Goal: Information Seeking & Learning: Check status

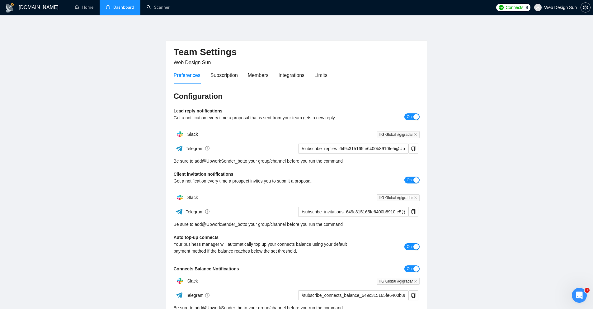
click at [125, 8] on link "Dashboard" at bounding box center [120, 7] width 28 height 5
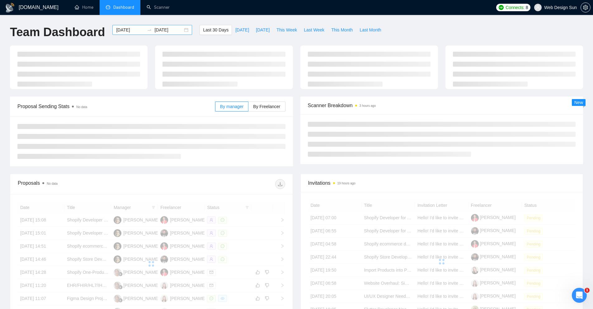
click at [129, 29] on input "[DATE]" at bounding box center [130, 29] width 28 height 7
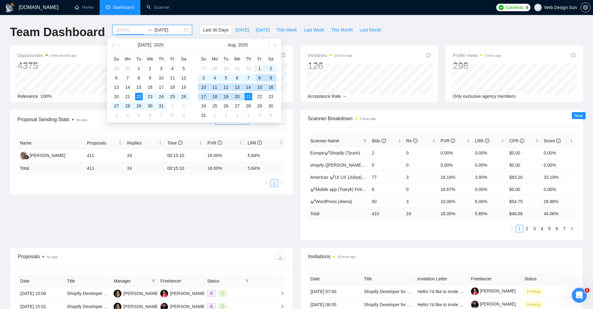
type input "[DATE]"
click at [260, 70] on div "1" at bounding box center [259, 68] width 7 height 7
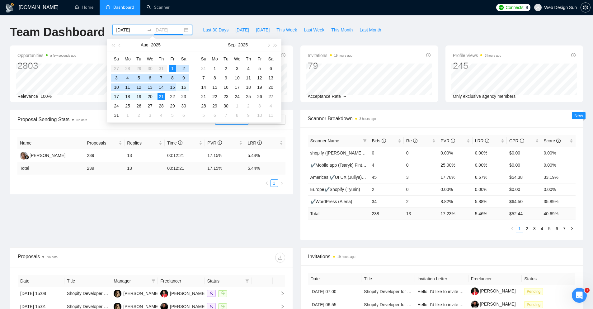
type input "[DATE]"
click at [169, 87] on div "15" at bounding box center [172, 86] width 7 height 7
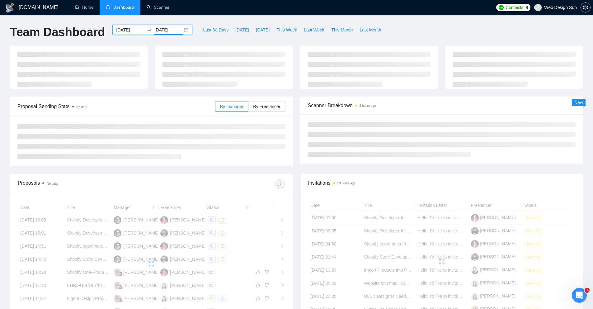
click at [201, 21] on div "[DOMAIN_NAME] Home Dashboard Scanner Connects: 8 Web Design Sun Team Dashboard …" at bounding box center [296, 210] width 593 height 420
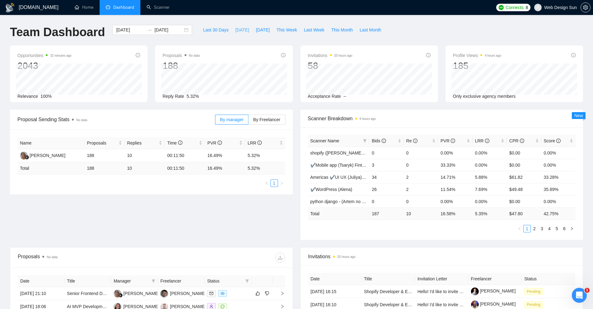
click at [239, 30] on span "[DATE]" at bounding box center [242, 29] width 14 height 7
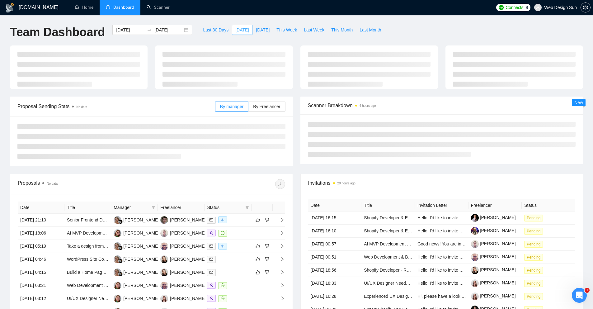
type input "[DATE]"
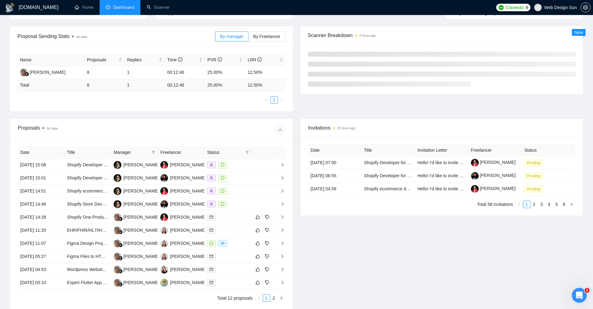
scroll to position [87, 0]
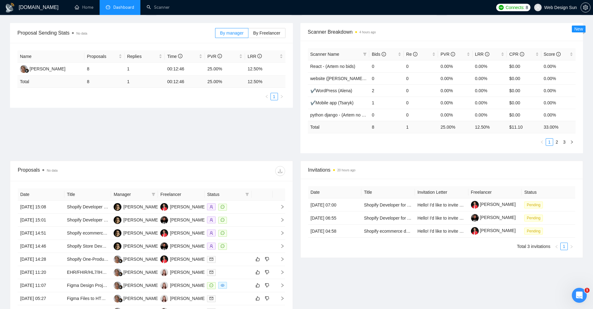
click at [254, 140] on div "Proposal Sending Stats No data By manager By Freelancer Name Proposals Replies …" at bounding box center [296, 92] width 580 height 138
click at [583, 11] on button "button" at bounding box center [585, 7] width 10 height 10
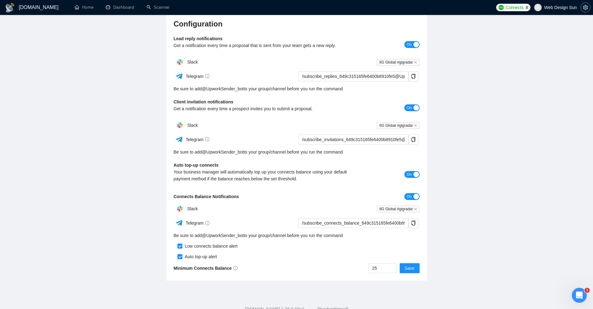
scroll to position [71, 0]
click at [115, 10] on link "Dashboard" at bounding box center [120, 7] width 28 height 5
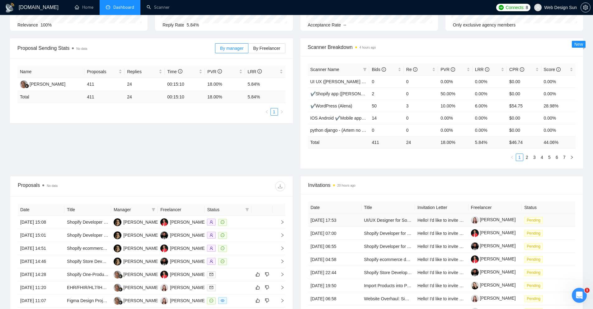
click at [359, 223] on td "[DATE] 17:53" at bounding box center [335, 219] width 54 height 13
click at [358, 222] on td "[DATE] 17:53" at bounding box center [335, 219] width 54 height 13
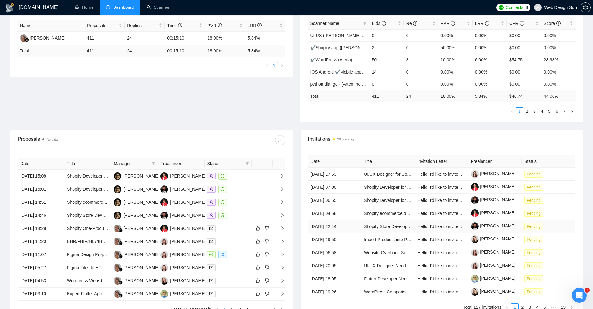
scroll to position [129, 0]
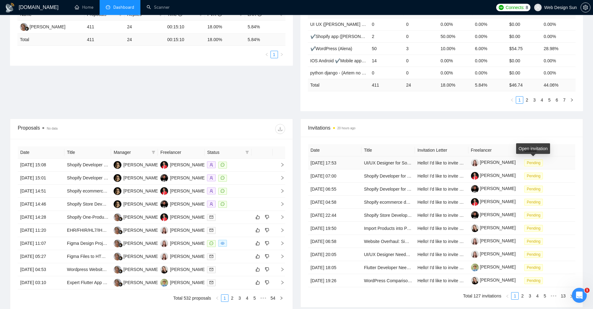
click at [536, 163] on span "Pending" at bounding box center [533, 162] width 19 height 7
click at [250, 96] on div "Proposal Sending Stats No data By manager By Freelancer Name Proposals Replies …" at bounding box center [296, 50] width 580 height 138
drag, startPoint x: 394, startPoint y: 131, endPoint x: 357, endPoint y: 128, distance: 36.8
click at [357, 128] on span "Invitations 20 hours ago" at bounding box center [441, 128] width 267 height 8
click at [325, 130] on span "Invitations 20 hours ago" at bounding box center [441, 128] width 267 height 8
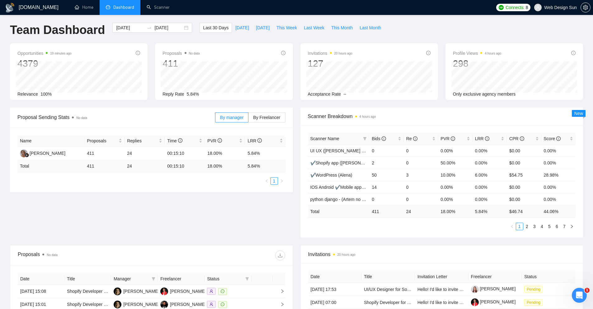
scroll to position [19, 0]
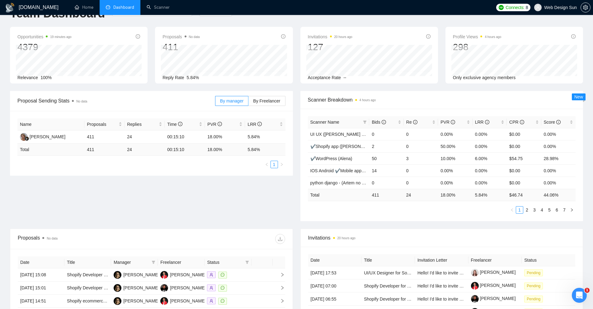
click at [118, 201] on div "Proposal Sending Stats No data By manager By Freelancer Name Proposals Replies …" at bounding box center [296, 160] width 580 height 138
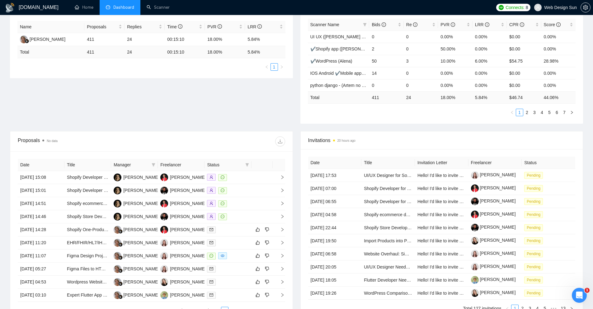
scroll to position [129, 0]
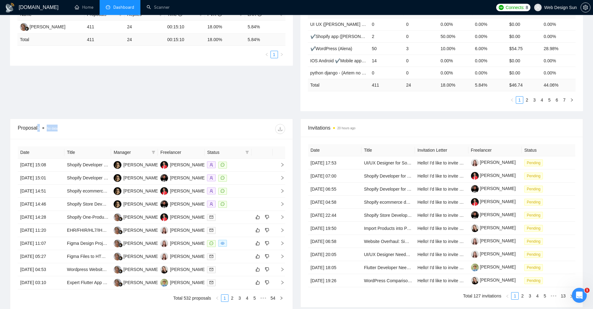
drag, startPoint x: 72, startPoint y: 132, endPoint x: 46, endPoint y: 129, distance: 26.3
click at [39, 128] on div "Proposals No data" at bounding box center [84, 129] width 133 height 10
click at [91, 137] on div "Proposals No data" at bounding box center [151, 129] width 267 height 20
drag, startPoint x: 77, startPoint y: 127, endPoint x: 46, endPoint y: 129, distance: 30.6
click at [46, 129] on div "Proposals No data" at bounding box center [84, 129] width 133 height 10
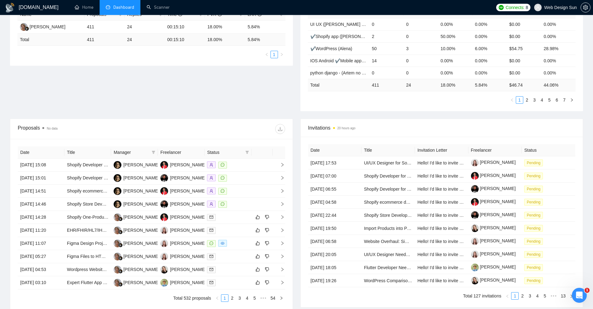
click at [87, 133] on div "Proposals No data" at bounding box center [84, 129] width 133 height 10
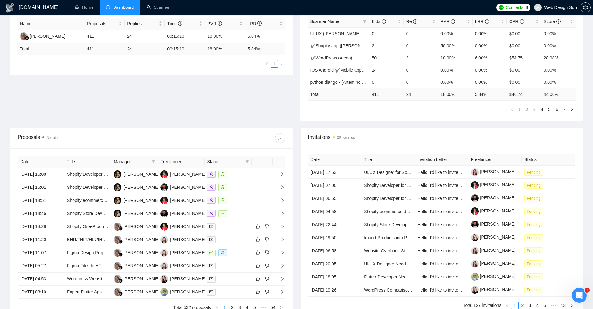
scroll to position [123, 0]
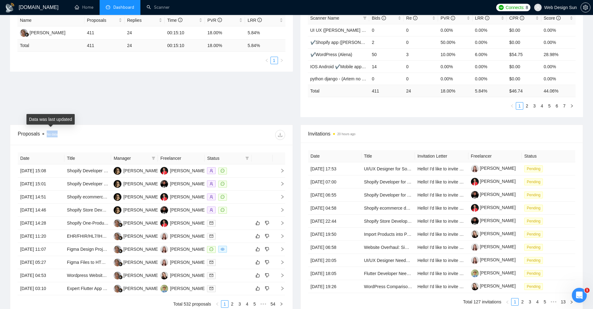
drag, startPoint x: 96, startPoint y: 133, endPoint x: 44, endPoint y: 134, distance: 51.7
click at [44, 134] on div "Proposals No data" at bounding box center [84, 135] width 133 height 10
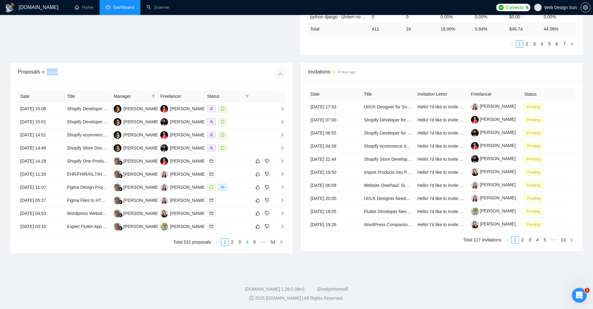
click at [246, 242] on link "4" at bounding box center [247, 241] width 7 height 7
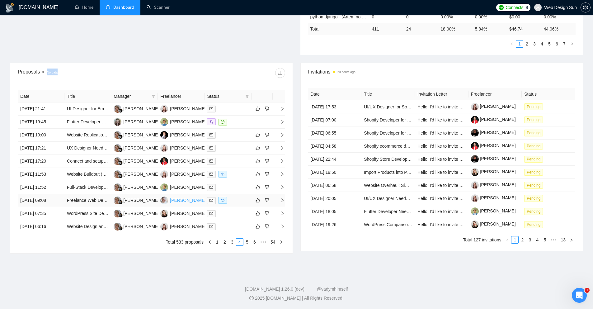
click at [233, 243] on link "3" at bounding box center [232, 241] width 7 height 7
click at [99, 245] on div "Date Title Manager Freelancer Status [DATE] 16:10 Chatbo Development for a Flut…" at bounding box center [151, 168] width 282 height 170
click at [247, 243] on link "4" at bounding box center [247, 241] width 7 height 7
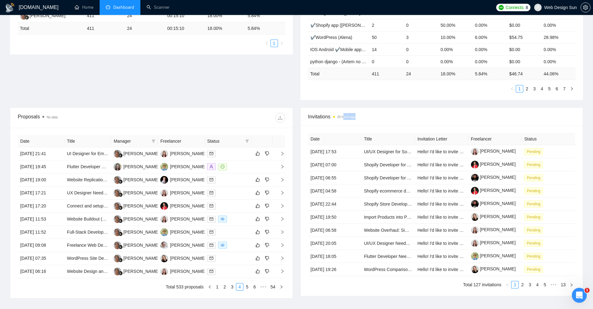
drag, startPoint x: 370, startPoint y: 121, endPoint x: 345, endPoint y: 118, distance: 25.4
click at [345, 118] on div "Invitations 20 hours ago" at bounding box center [441, 117] width 267 height 18
click at [382, 119] on span "Invitations 20 hours ago" at bounding box center [441, 117] width 267 height 8
drag, startPoint x: 382, startPoint y: 119, endPoint x: 361, endPoint y: 116, distance: 21.6
click at [361, 116] on span "Invitations 20 hours ago" at bounding box center [441, 117] width 267 height 8
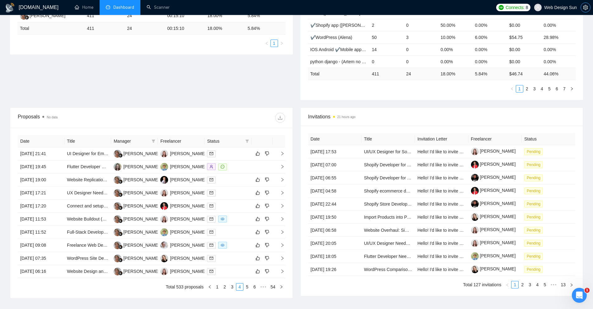
click at [587, 9] on icon "setting" at bounding box center [585, 7] width 5 height 5
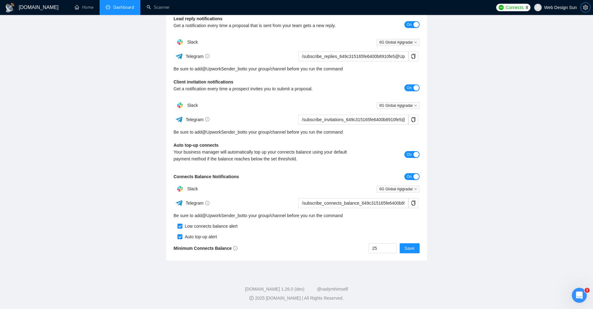
scroll to position [92, 0]
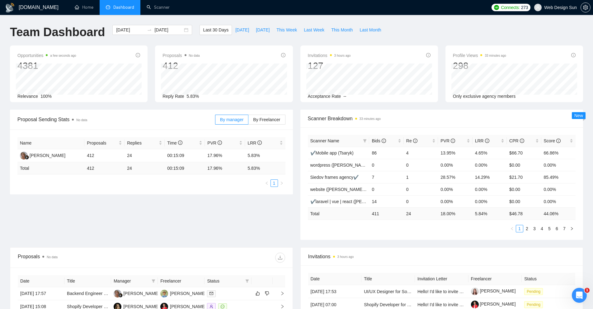
scroll to position [16, 0]
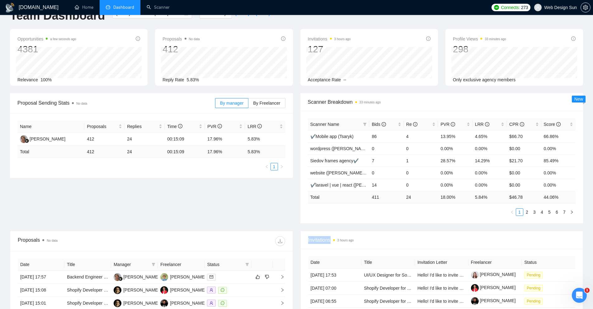
drag, startPoint x: 369, startPoint y: 241, endPoint x: 319, endPoint y: 236, distance: 50.4
click at [319, 236] on span "Invitations 3 hours ago" at bounding box center [441, 240] width 267 height 8
click at [385, 246] on div "Invitations 3 hours ago" at bounding box center [441, 240] width 267 height 18
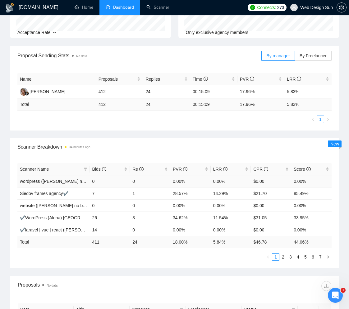
scroll to position [137, 0]
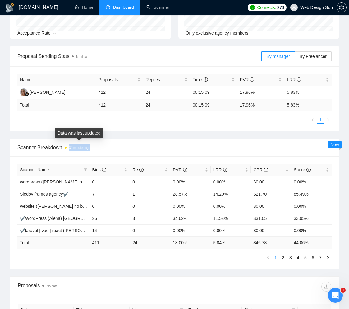
drag, startPoint x: 115, startPoint y: 147, endPoint x: 70, endPoint y: 149, distance: 44.8
click at [70, 149] on span "Scanner Breakdown 34 minutes ago" at bounding box center [174, 147] width 315 height 8
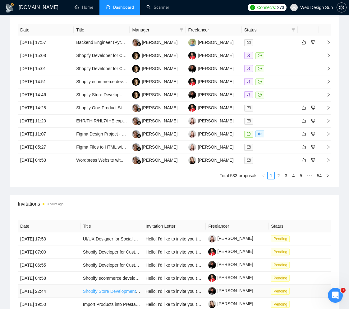
scroll to position [351, 0]
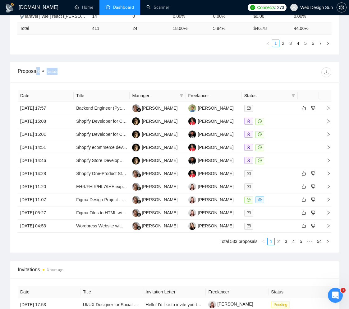
drag, startPoint x: 77, startPoint y: 75, endPoint x: 36, endPoint y: 72, distance: 41.2
click at [37, 72] on div "Proposals No data" at bounding box center [96, 72] width 157 height 10
click at [113, 74] on div "Proposals No data" at bounding box center [96, 72] width 157 height 10
drag, startPoint x: 97, startPoint y: 75, endPoint x: 40, endPoint y: 71, distance: 57.7
click at [40, 71] on div "Proposals No data" at bounding box center [96, 72] width 157 height 10
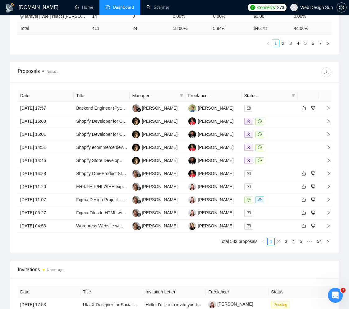
click at [155, 76] on div "Proposals No data" at bounding box center [96, 72] width 157 height 10
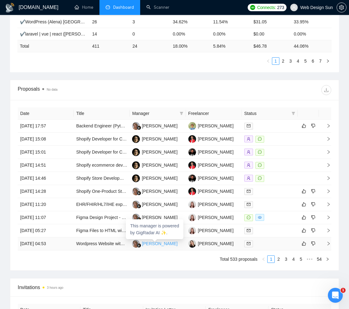
scroll to position [322, 0]
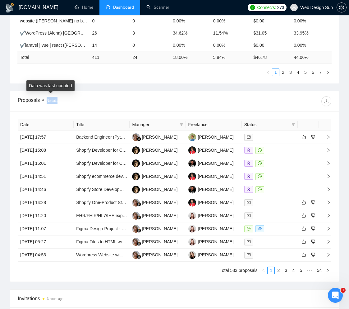
drag, startPoint x: 76, startPoint y: 100, endPoint x: 42, endPoint y: 99, distance: 33.3
click at [42, 99] on div "Proposals No data" at bounding box center [96, 101] width 157 height 10
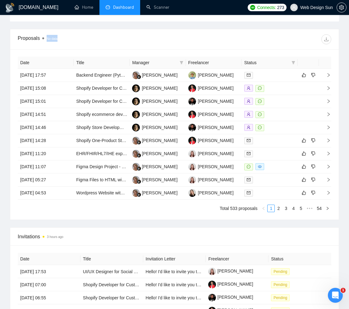
scroll to position [404, 0]
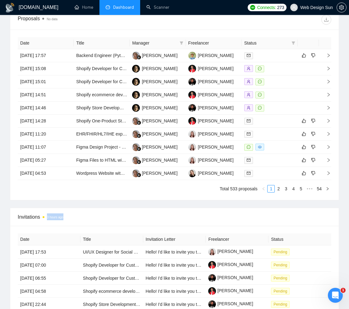
drag, startPoint x: 83, startPoint y: 219, endPoint x: 71, endPoint y: 222, distance: 12.8
click at [71, 222] on div "Invitations 3 hours ago" at bounding box center [175, 217] width 314 height 18
drag, startPoint x: 17, startPoint y: 217, endPoint x: 84, endPoint y: 217, distance: 66.6
click at [84, 217] on div "Invitations 3 hours ago" at bounding box center [174, 217] width 329 height 18
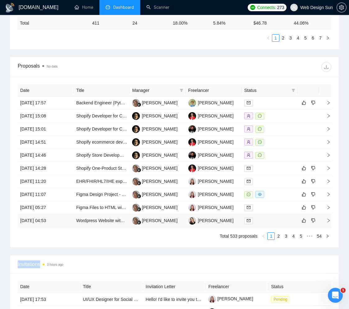
scroll to position [334, 0]
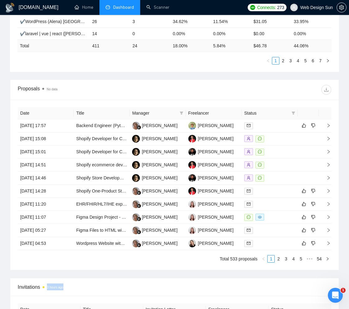
drag, startPoint x: 81, startPoint y: 290, endPoint x: 75, endPoint y: 298, distance: 9.5
drag, startPoint x: 78, startPoint y: 91, endPoint x: 43, endPoint y: 86, distance: 36.0
click at [43, 86] on div "Proposals No data" at bounding box center [96, 90] width 157 height 10
click at [278, 259] on link "2" at bounding box center [278, 258] width 7 height 7
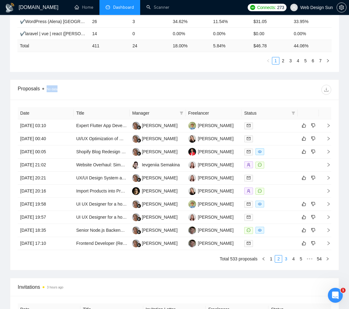
click at [288, 259] on link "3" at bounding box center [286, 258] width 7 height 7
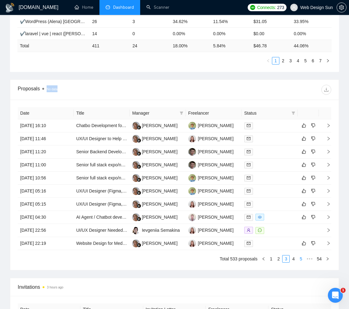
click at [295, 260] on link "4" at bounding box center [293, 258] width 7 height 7
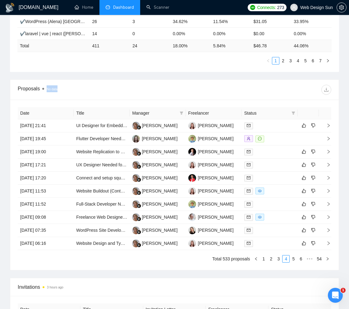
click at [301, 259] on link "6" at bounding box center [301, 258] width 7 height 7
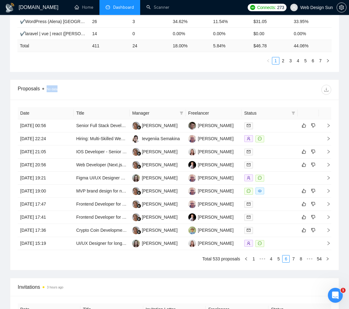
click at [301, 259] on link "8" at bounding box center [301, 258] width 7 height 7
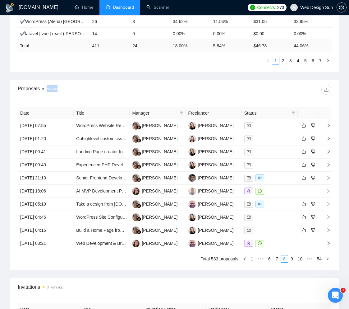
click at [301, 259] on link "10" at bounding box center [300, 258] width 9 height 7
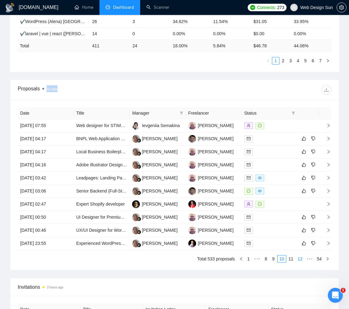
click at [300, 259] on link "12" at bounding box center [300, 258] width 9 height 7
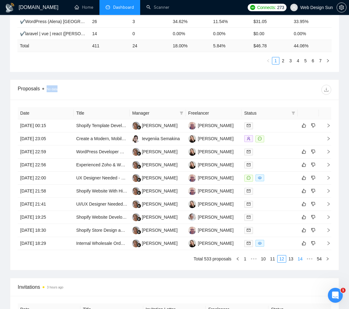
click at [300, 259] on link "14" at bounding box center [300, 258] width 9 height 7
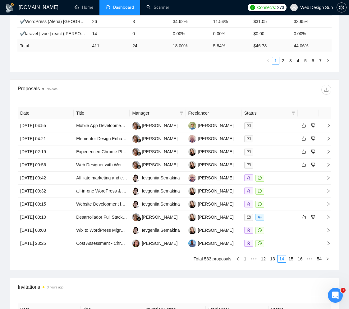
click at [104, 93] on div "Proposals No data" at bounding box center [96, 90] width 157 height 10
drag, startPoint x: 92, startPoint y: 89, endPoint x: 44, endPoint y: 90, distance: 48.5
click at [44, 89] on div "Proposals No data" at bounding box center [96, 90] width 157 height 10
click at [115, 99] on div "Proposals No data" at bounding box center [175, 90] width 314 height 20
click at [299, 259] on link "16" at bounding box center [300, 258] width 9 height 7
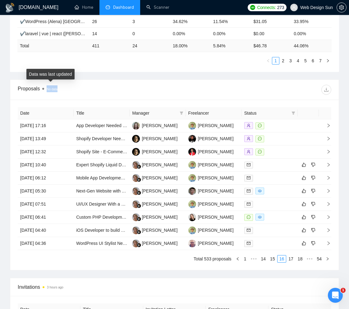
drag, startPoint x: 58, startPoint y: 89, endPoint x: 43, endPoint y: 89, distance: 14.9
click at [43, 89] on div "Proposals No data" at bounding box center [96, 90] width 157 height 10
click at [72, 266] on div "Date Title Manager Freelancer Status 11 Aug, 2025 17:16 App Developer Needed fo…" at bounding box center [174, 185] width 329 height 170
click at [123, 94] on div "Proposals No data" at bounding box center [96, 90] width 157 height 10
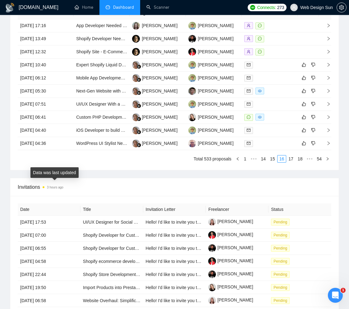
scroll to position [320, 0]
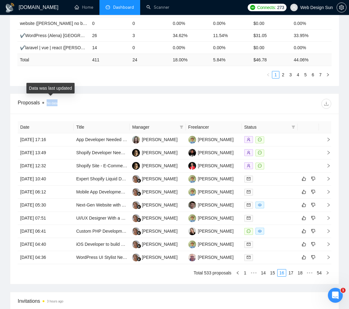
drag, startPoint x: 79, startPoint y: 105, endPoint x: 46, endPoint y: 105, distance: 32.4
click at [46, 105] on div "Proposals No data" at bounding box center [96, 104] width 157 height 10
click at [113, 104] on div "Proposals No data" at bounding box center [96, 104] width 157 height 10
drag, startPoint x: 66, startPoint y: 103, endPoint x: 151, endPoint y: 97, distance: 85.5
click at [43, 102] on div "Proposals No data" at bounding box center [96, 104] width 157 height 10
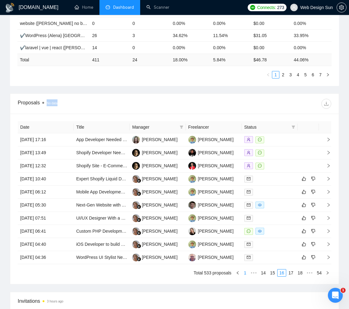
click at [242, 273] on link "1" at bounding box center [245, 272] width 7 height 7
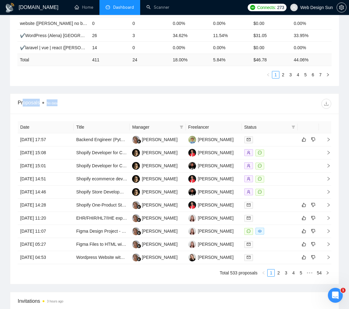
drag, startPoint x: 82, startPoint y: 106, endPoint x: 23, endPoint y: 100, distance: 59.1
click at [23, 100] on div "Proposals No data" at bounding box center [96, 104] width 157 height 10
click at [119, 105] on div "Proposals No data" at bounding box center [96, 104] width 157 height 10
drag, startPoint x: 118, startPoint y: 105, endPoint x: 33, endPoint y: 100, distance: 85.4
click at [27, 99] on div "Proposals No data" at bounding box center [96, 104] width 157 height 10
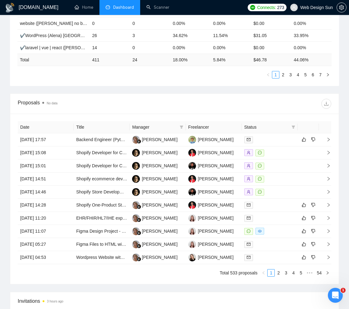
click at [179, 115] on div "Date Title Manager Freelancer Status 21 Aug, 2025 17:57 Backend Engineer (Pytho…" at bounding box center [174, 199] width 329 height 170
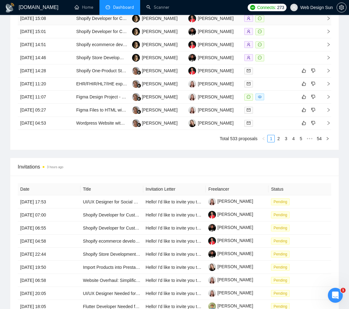
scroll to position [465, 0]
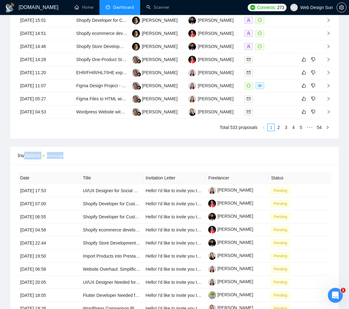
drag, startPoint x: 86, startPoint y: 160, endPoint x: 24, endPoint y: 155, distance: 62.4
click at [24, 155] on div "Invitations 3 hours ago" at bounding box center [175, 156] width 314 height 18
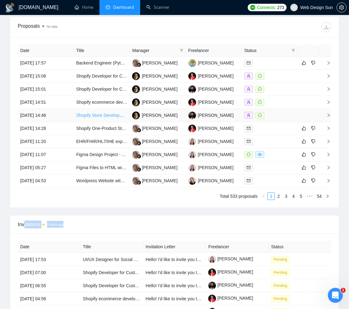
scroll to position [410, 0]
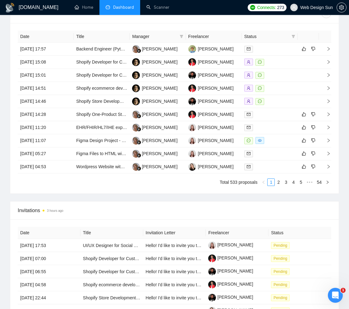
click at [13, 212] on div "Invitations 3 hours ago" at bounding box center [174, 210] width 329 height 18
drag, startPoint x: 16, startPoint y: 211, endPoint x: 34, endPoint y: 210, distance: 18.7
click at [34, 210] on div "Invitations 3 hours ago" at bounding box center [174, 210] width 329 height 18
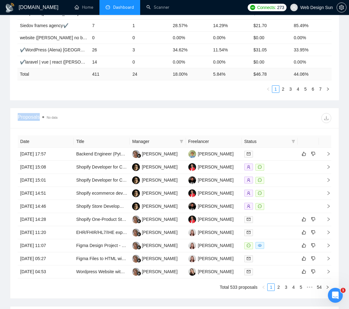
drag, startPoint x: 35, startPoint y: 117, endPoint x: 43, endPoint y: 116, distance: 7.8
click at [43, 116] on div "Proposals No data" at bounding box center [96, 118] width 157 height 10
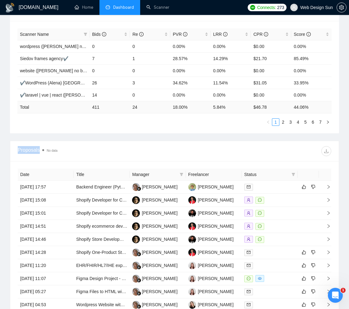
scroll to position [278, 0]
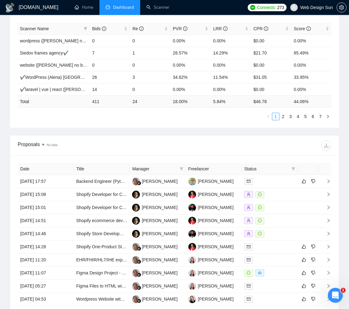
click at [79, 144] on div "Proposals No data" at bounding box center [96, 145] width 157 height 10
drag, startPoint x: 79, startPoint y: 145, endPoint x: 16, endPoint y: 146, distance: 62.5
click at [16, 146] on div "Proposals No data" at bounding box center [174, 145] width 329 height 20
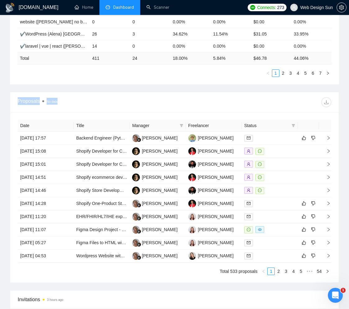
click at [201, 106] on div at bounding box center [253, 102] width 157 height 10
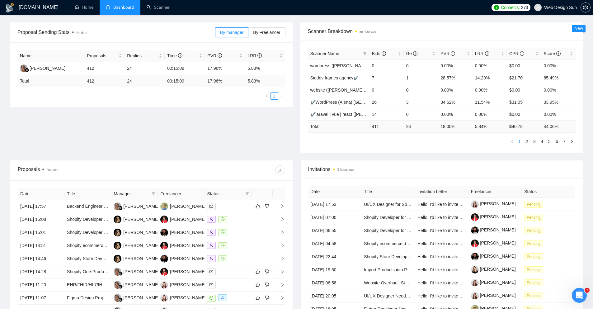
scroll to position [93, 0]
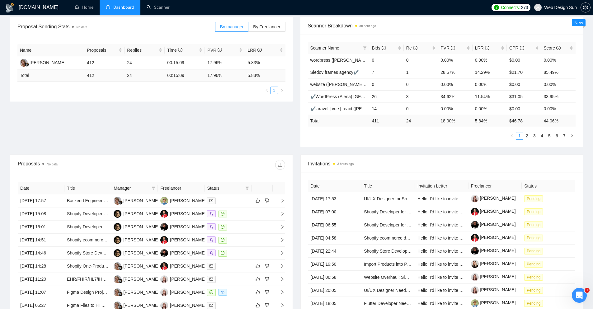
drag, startPoint x: 378, startPoint y: 163, endPoint x: 357, endPoint y: 164, distance: 21.5
click at [354, 164] on span "Invitations 3 hours ago" at bounding box center [441, 164] width 267 height 8
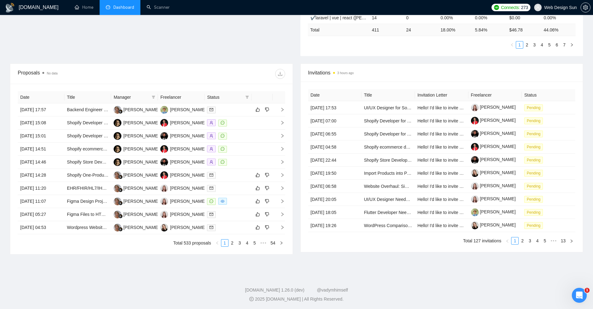
scroll to position [185, 0]
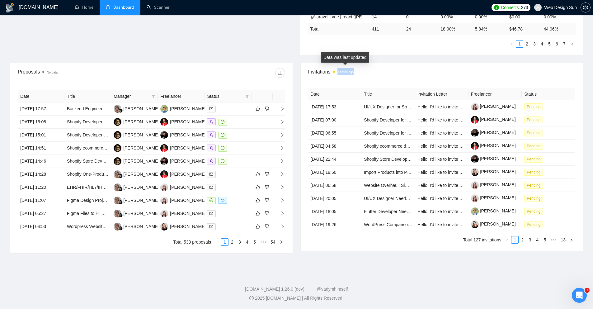
drag, startPoint x: 373, startPoint y: 74, endPoint x: 356, endPoint y: 71, distance: 16.8
click at [354, 71] on span "Invitations 3 hours ago" at bounding box center [441, 72] width 267 height 8
click at [354, 7] on span "Web Design Sun" at bounding box center [560, 7] width 33 height 0
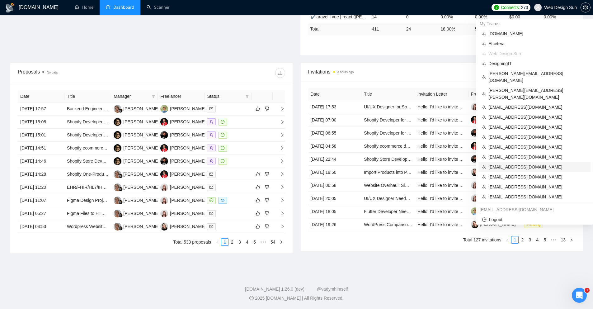
click at [354, 163] on span "[EMAIL_ADDRESS][DOMAIN_NAME]" at bounding box center [537, 166] width 98 height 7
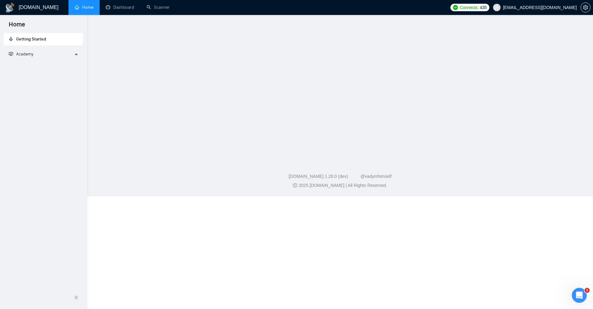
scroll to position [88, 0]
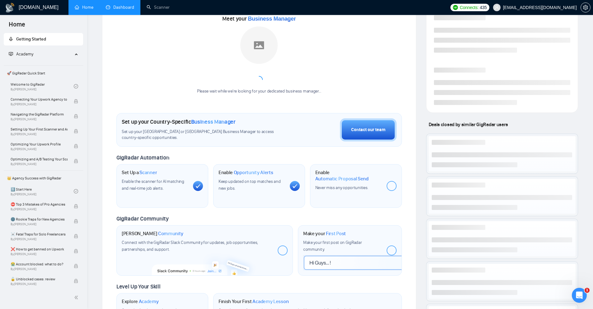
click at [129, 8] on link "Dashboard" at bounding box center [120, 7] width 28 height 5
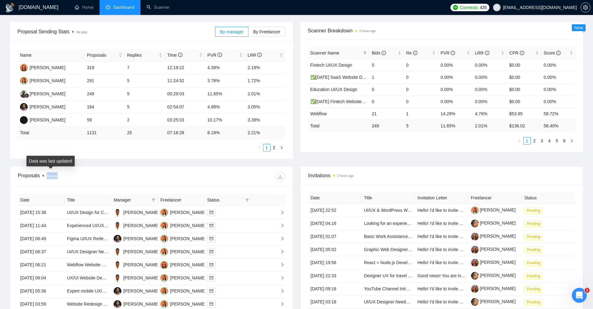
drag, startPoint x: 155, startPoint y: 182, endPoint x: 44, endPoint y: 176, distance: 111.3
click at [44, 176] on div "Proposals No data" at bounding box center [151, 176] width 267 height 20
drag, startPoint x: 94, startPoint y: 181, endPoint x: 79, endPoint y: 177, distance: 15.5
click at [94, 181] on div "Proposals No data" at bounding box center [84, 176] width 133 height 10
drag, startPoint x: 68, startPoint y: 175, endPoint x: 28, endPoint y: 174, distance: 39.5
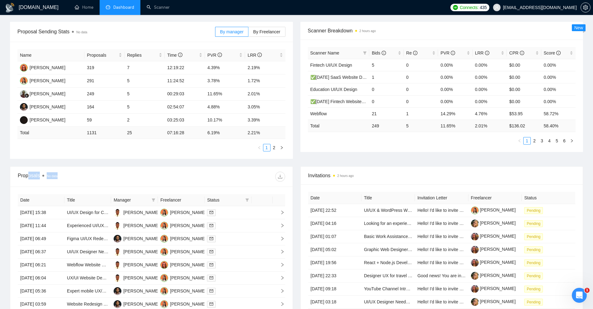
click at [28, 174] on div "Proposals No data" at bounding box center [84, 176] width 133 height 10
click at [151, 179] on div at bounding box center [217, 176] width 133 height 10
click at [354, 7] on span "[EMAIL_ADDRESS][DOMAIN_NAME]" at bounding box center [540, 7] width 74 height 0
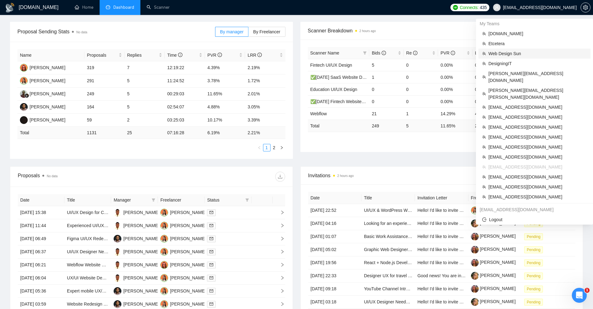
click at [354, 57] on li "Web Design Sun" at bounding box center [534, 54] width 112 height 10
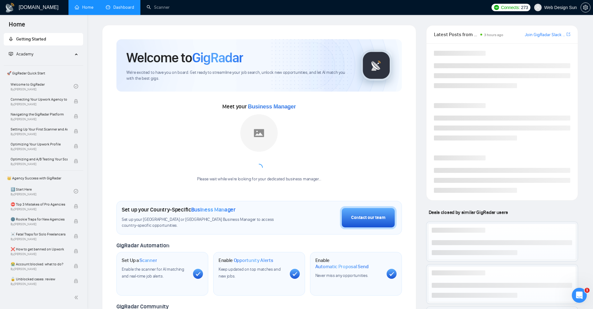
click at [119, 10] on link "Dashboard" at bounding box center [120, 7] width 28 height 5
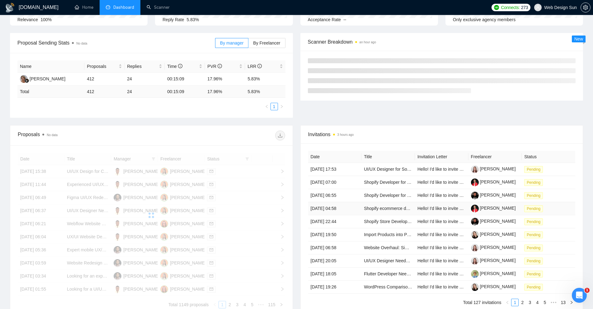
scroll to position [119, 0]
